Goal: Information Seeking & Learning: Check status

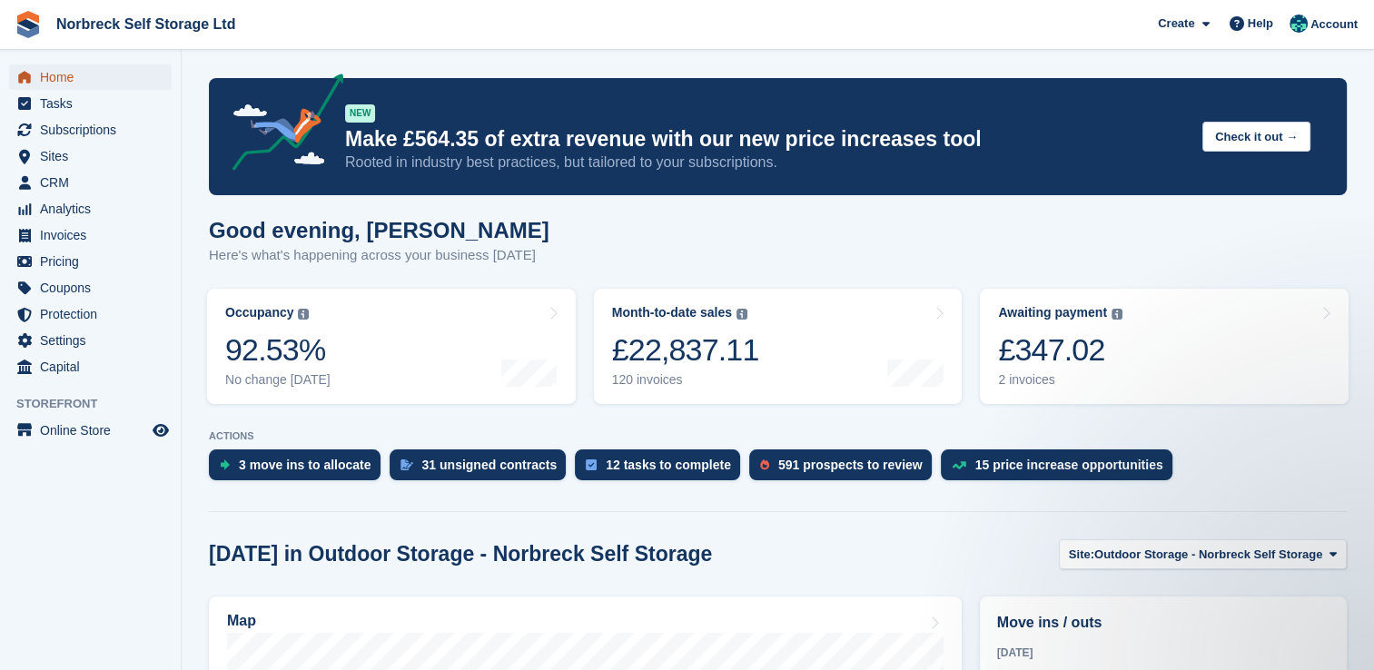
click at [59, 82] on span "Home" at bounding box center [94, 76] width 109 height 25
click at [86, 215] on span "Analytics" at bounding box center [94, 208] width 109 height 25
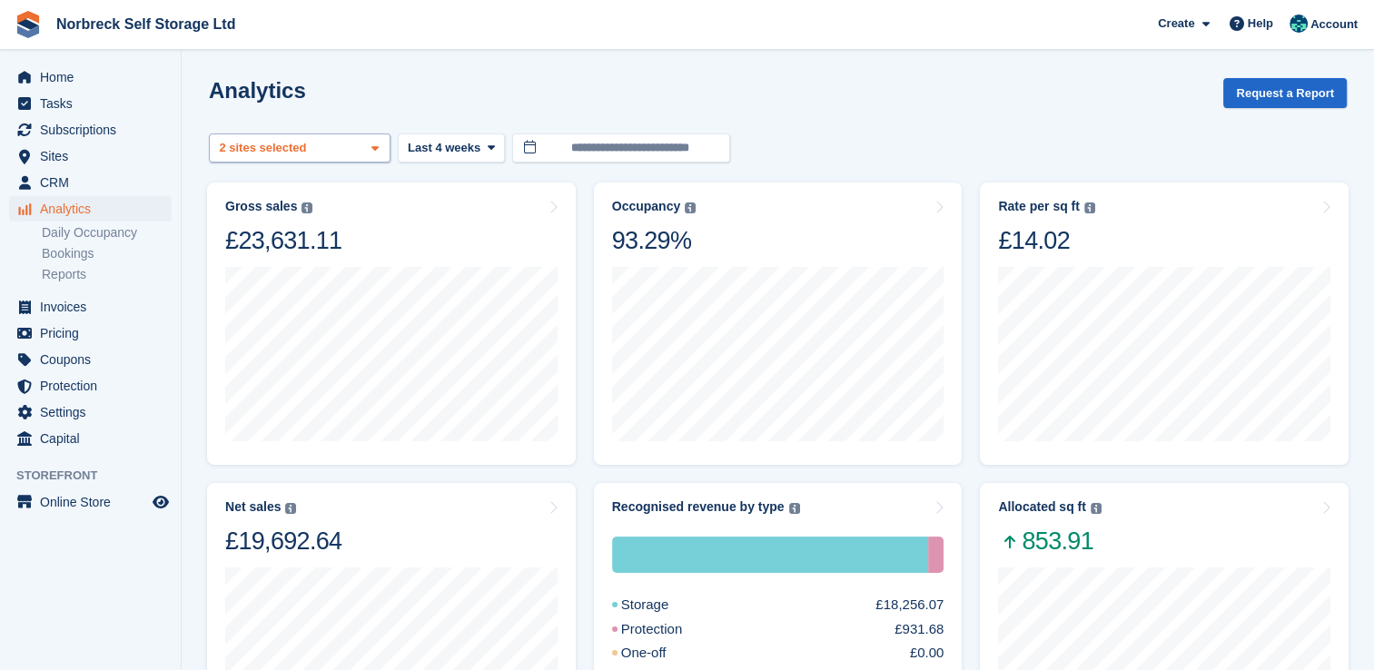
click at [374, 152] on icon at bounding box center [374, 149] width 7 height 12
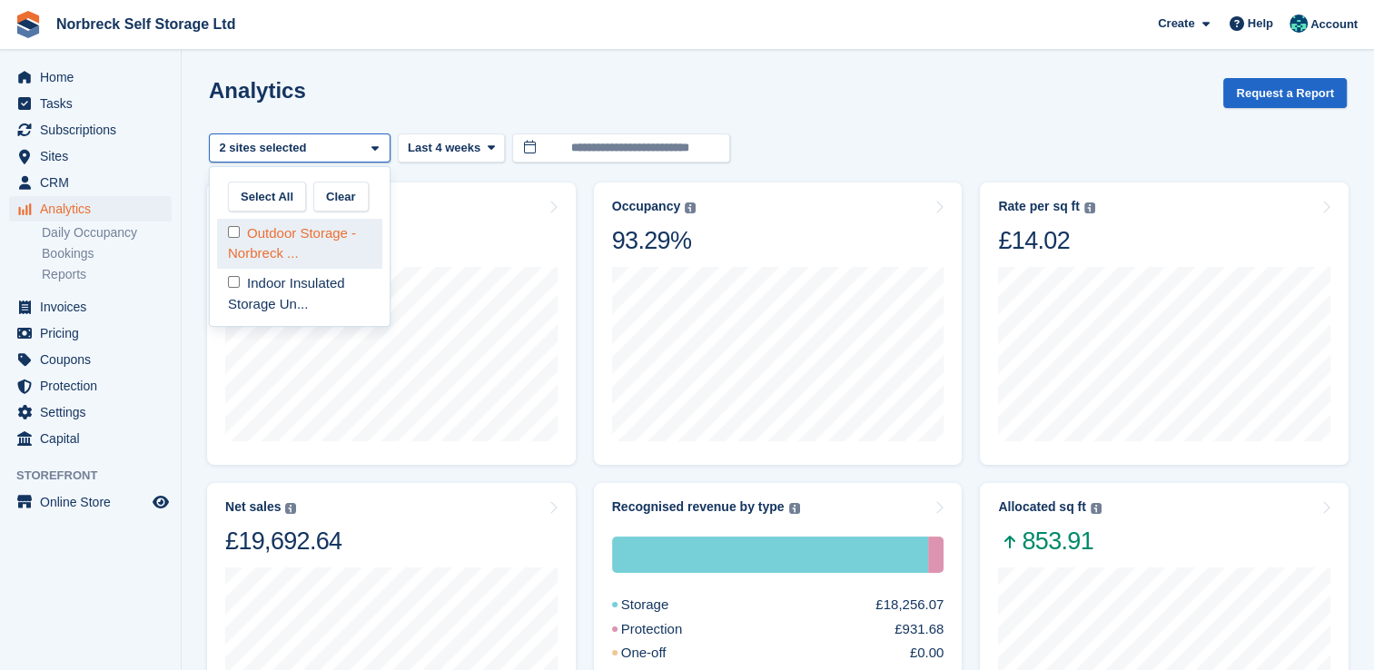
click at [351, 252] on div "Outdoor Storage - Norbreck ..." at bounding box center [299, 244] width 165 height 50
select select "****"
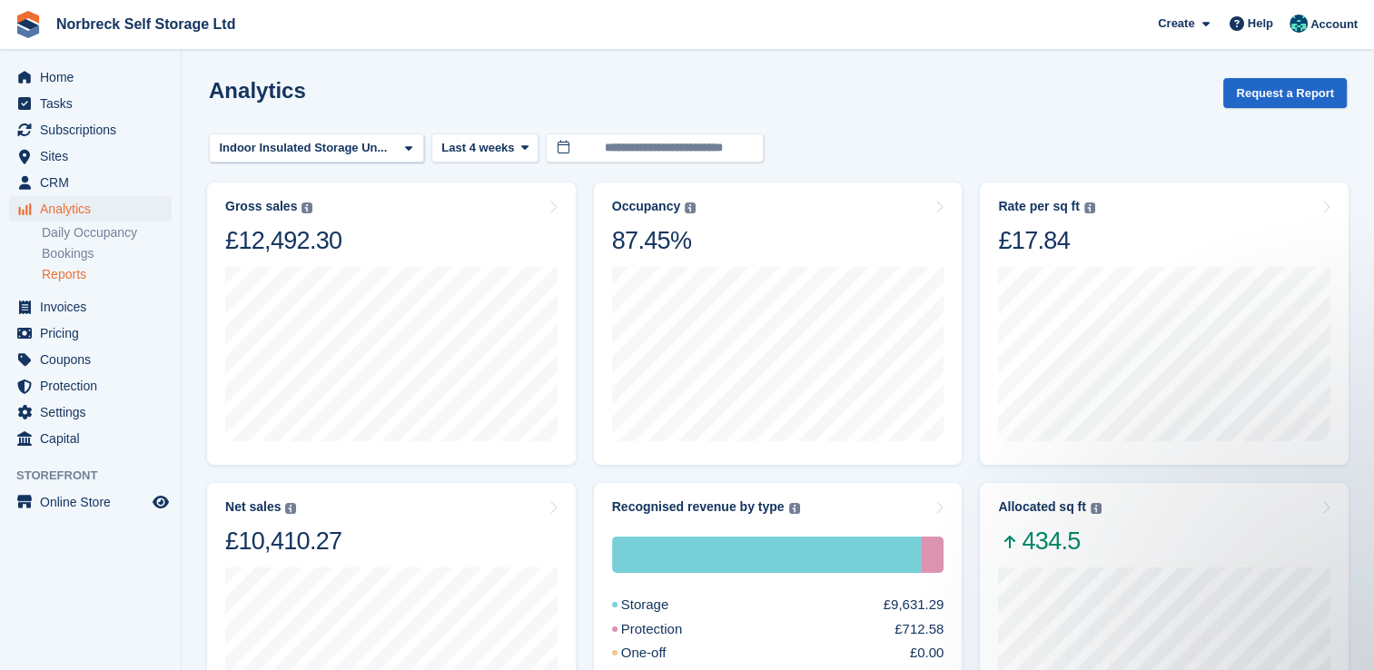
click at [69, 271] on link "Reports" at bounding box center [107, 274] width 130 height 17
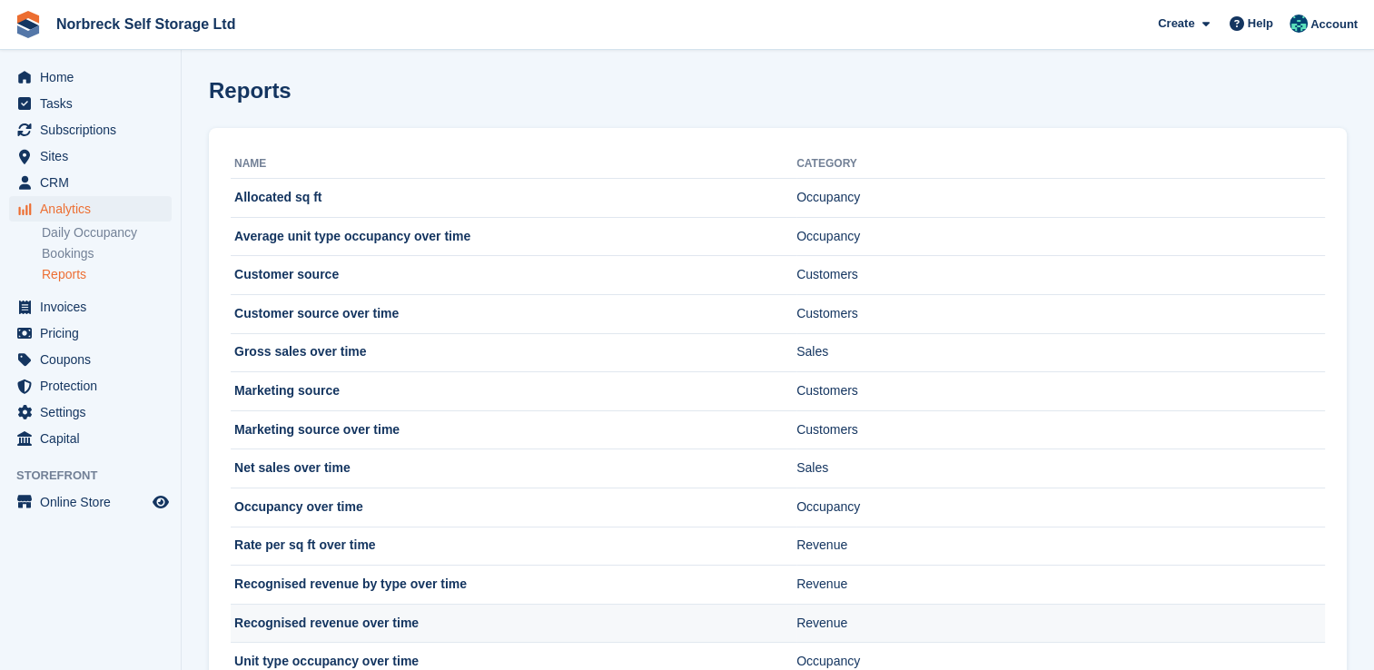
click at [359, 626] on td "Recognised revenue over time" at bounding box center [514, 623] width 566 height 39
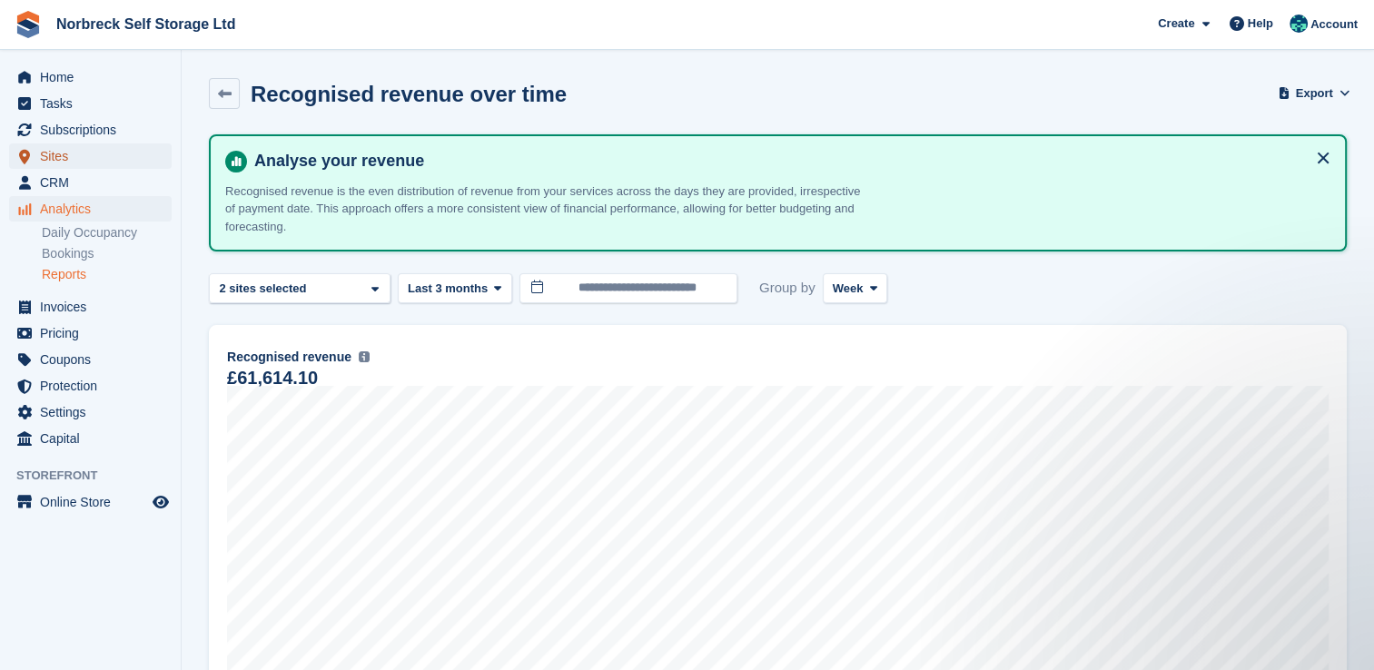
click at [73, 155] on span "Sites" at bounding box center [94, 155] width 109 height 25
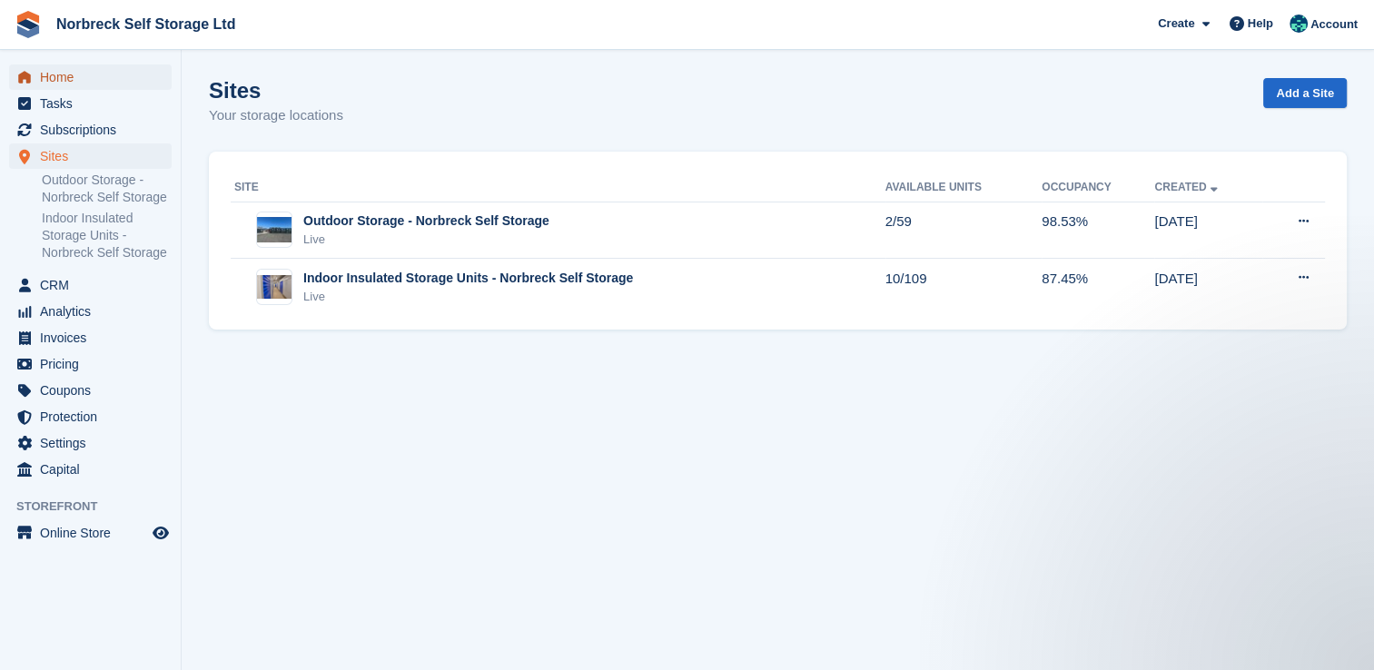
click at [54, 71] on span "Home" at bounding box center [94, 76] width 109 height 25
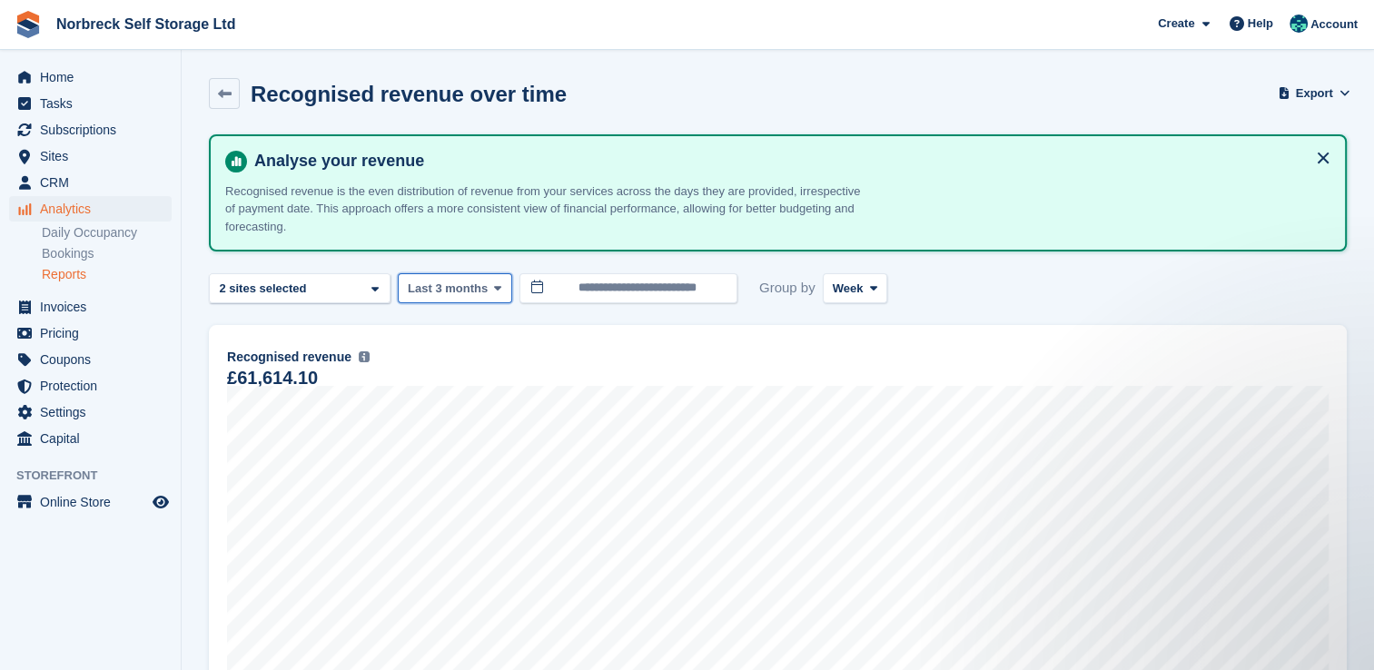
click at [494, 285] on icon at bounding box center [497, 288] width 7 height 12
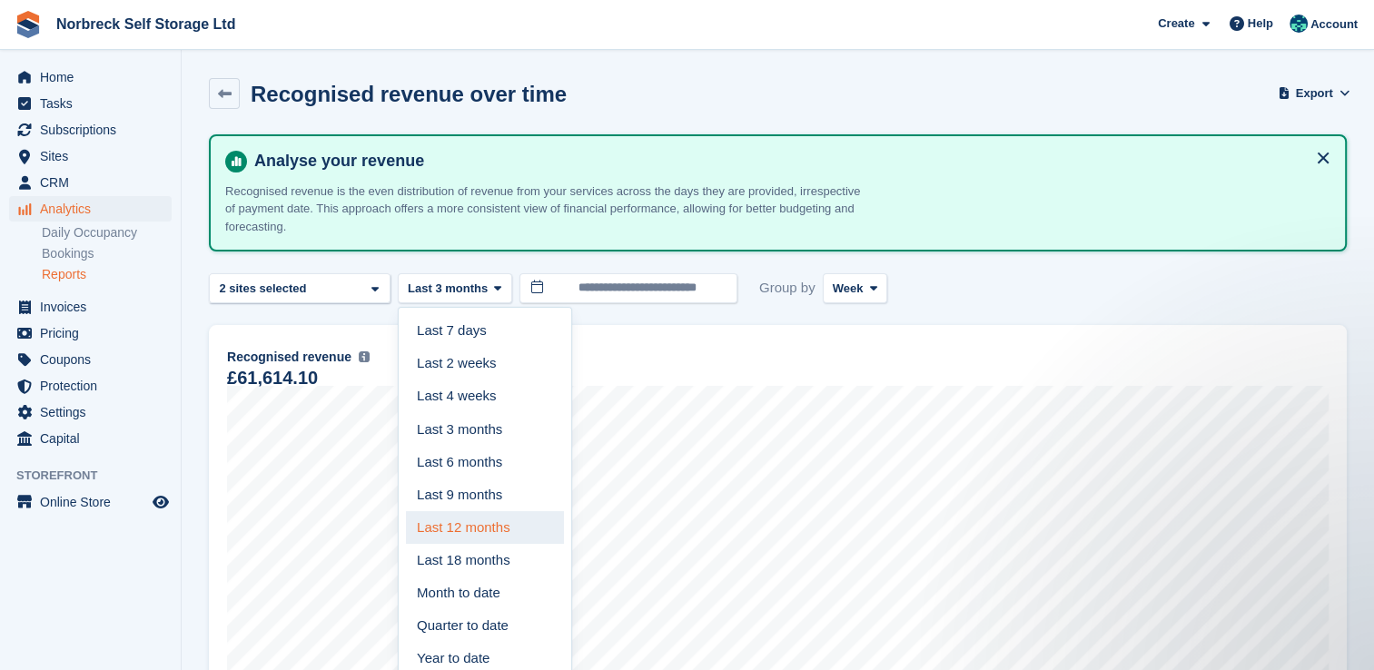
click at [469, 534] on link "Last 12 months" at bounding box center [485, 527] width 158 height 33
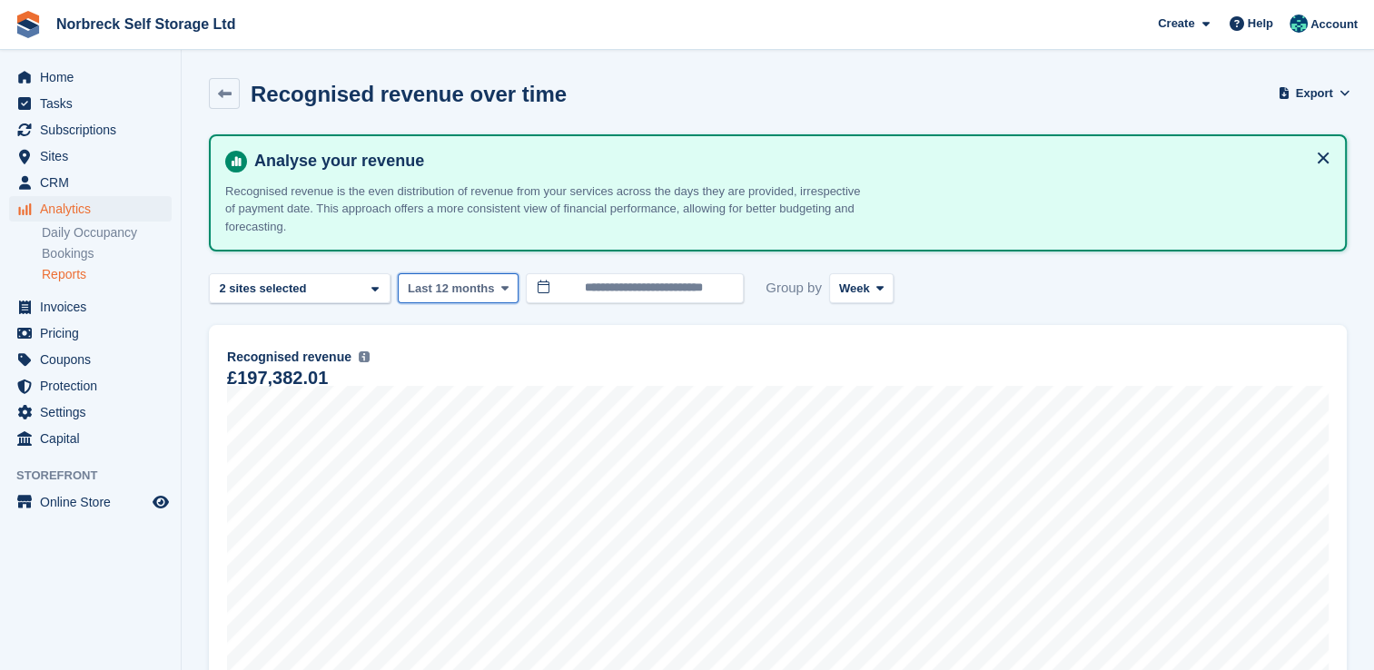
click at [501, 285] on icon at bounding box center [504, 288] width 7 height 12
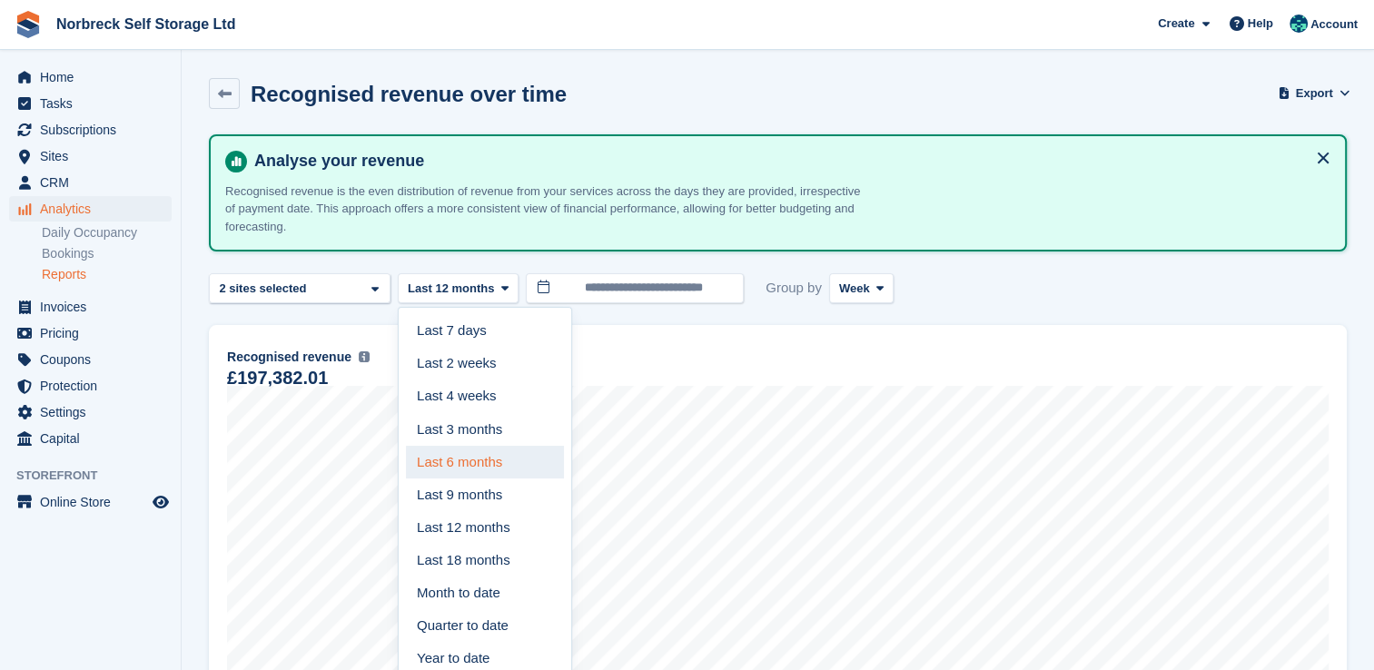
click at [494, 463] on link "Last 6 months" at bounding box center [485, 462] width 158 height 33
